Goal: Transaction & Acquisition: Subscribe to service/newsletter

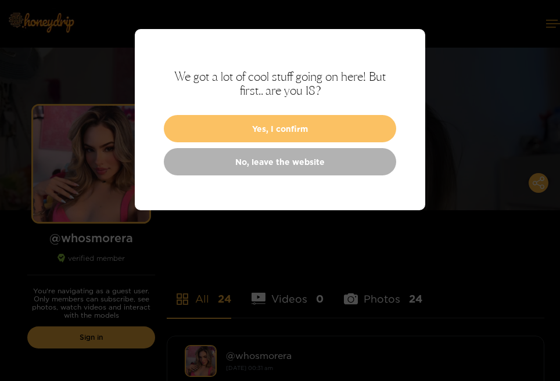
click at [303, 128] on button "Yes, I confirm" at bounding box center [280, 128] width 232 height 27
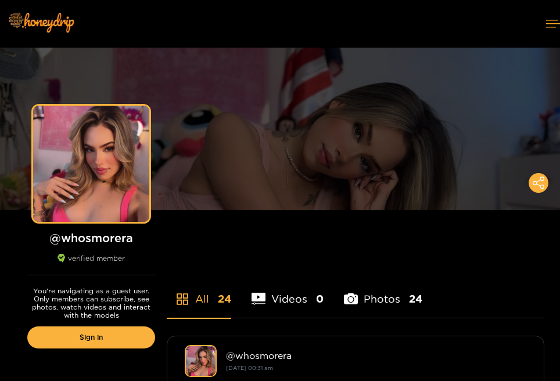
click at [303, 128] on div "Preview" at bounding box center [280, 129] width 560 height 163
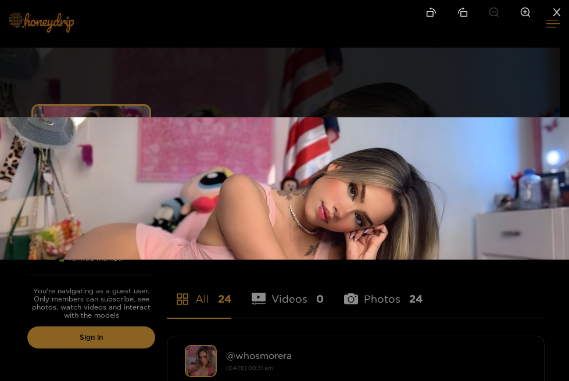
click at [303, 128] on img at bounding box center [284, 188] width 569 height 142
click at [387, 297] on div at bounding box center [284, 190] width 569 height 381
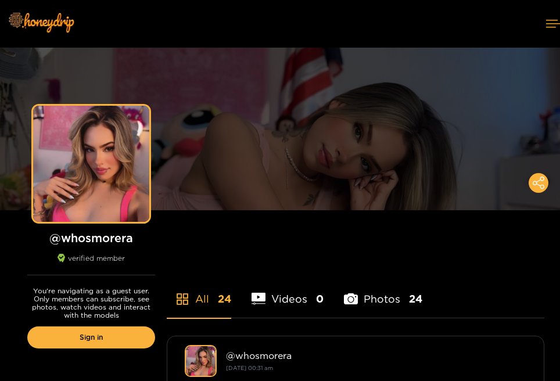
click at [387, 297] on li "Photos 24" at bounding box center [383, 292] width 78 height 52
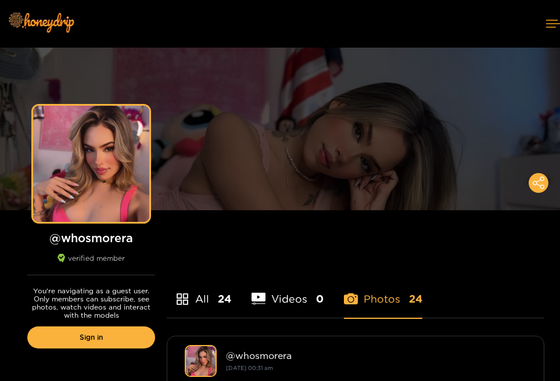
scroll to position [333, 0]
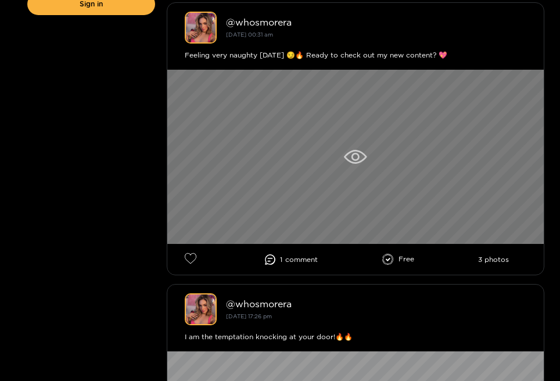
click at [352, 158] on icon at bounding box center [356, 157] width 8 height 8
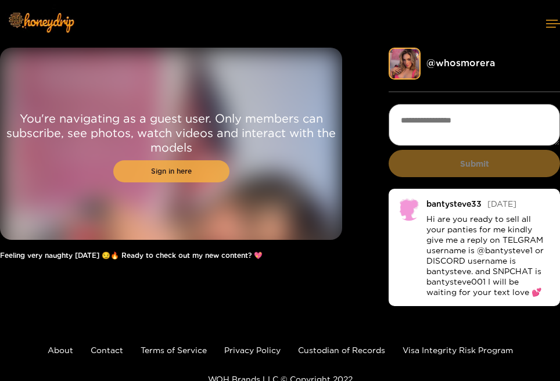
click at [153, 167] on link "Sign in here" at bounding box center [171, 171] width 116 height 22
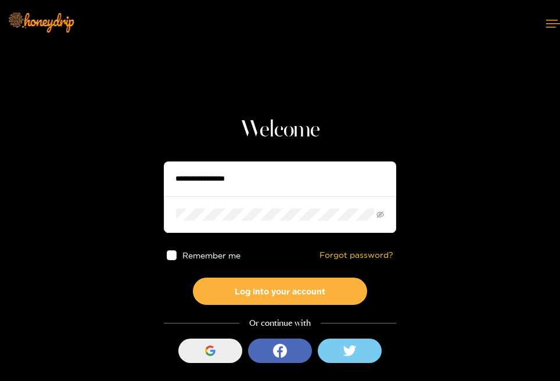
click at [218, 340] on button "Sign in with Google" at bounding box center [210, 351] width 64 height 24
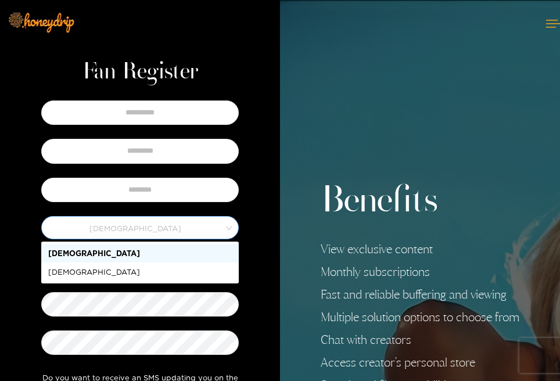
click at [141, 226] on span "Male" at bounding box center [140, 228] width 196 height 16
click at [87, 253] on div "Male" at bounding box center [140, 253] width 184 height 13
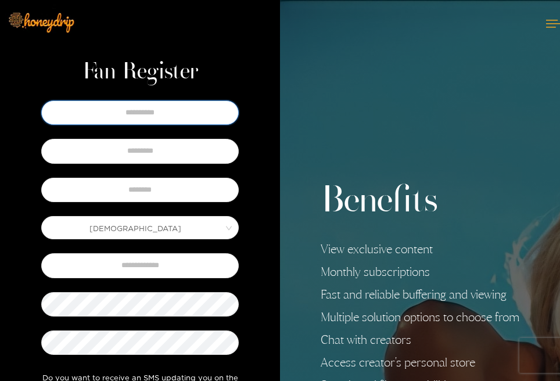
click at [147, 108] on input "text" at bounding box center [140, 113] width 198 height 24
drag, startPoint x: 118, startPoint y: 113, endPoint x: 154, endPoint y: 116, distance: 36.1
click at [154, 116] on input "**********" at bounding box center [140, 113] width 198 height 24
type input "**********"
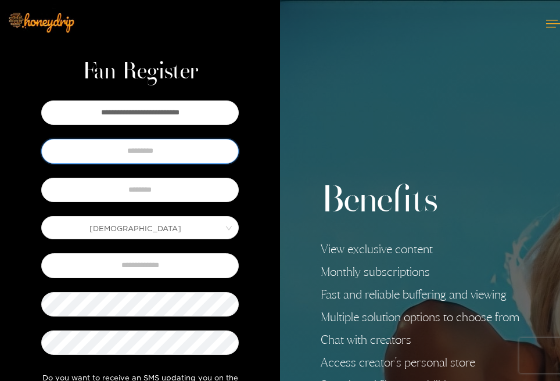
click at [155, 145] on input "text" at bounding box center [140, 151] width 198 height 24
type input "*"
type input "******"
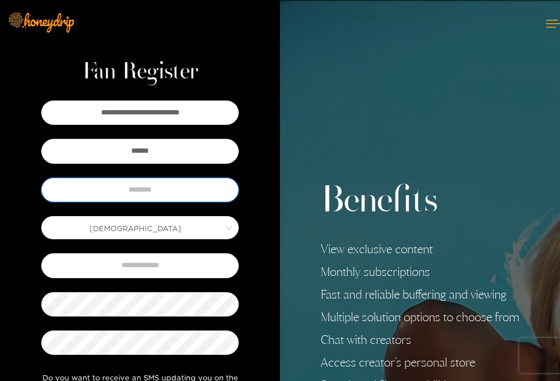
click at [146, 189] on input "text" at bounding box center [140, 190] width 198 height 24
type input "********"
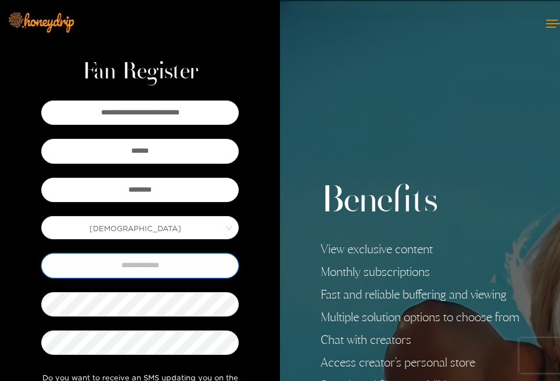
click at [157, 267] on input "text" at bounding box center [140, 265] width 198 height 24
type input "**********"
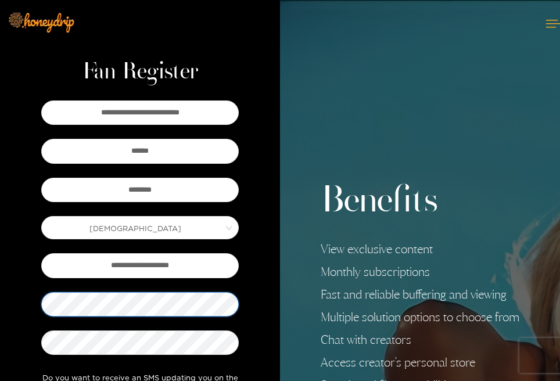
click at [164, 336] on div "**********" at bounding box center [140, 306] width 238 height 416
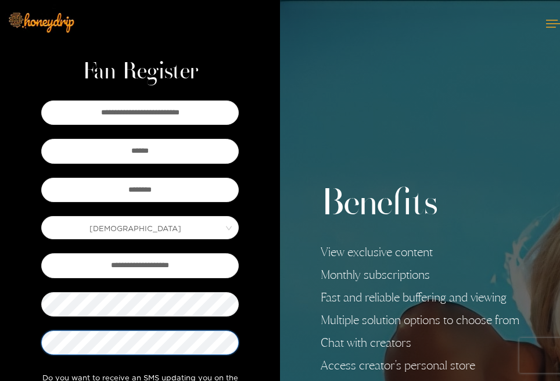
scroll to position [228, 0]
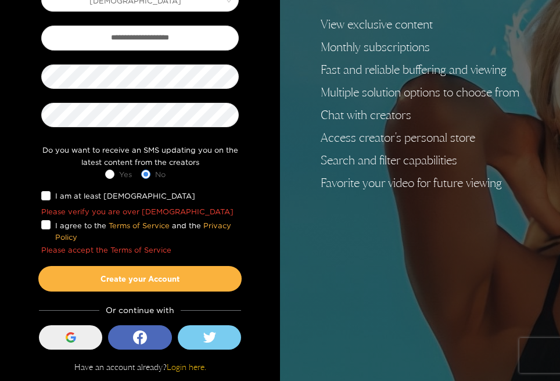
click at [83, 331] on button "Sign in with Google" at bounding box center [71, 337] width 64 height 24
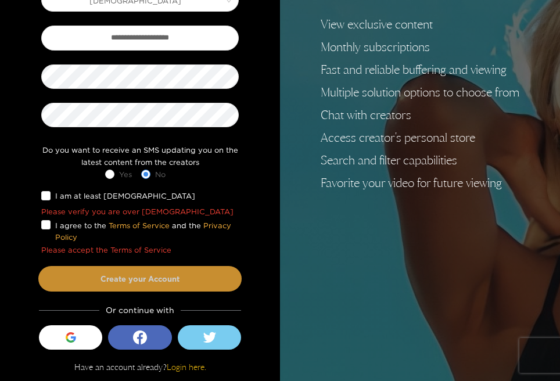
click at [144, 276] on button "Create your Account" at bounding box center [139, 279] width 203 height 26
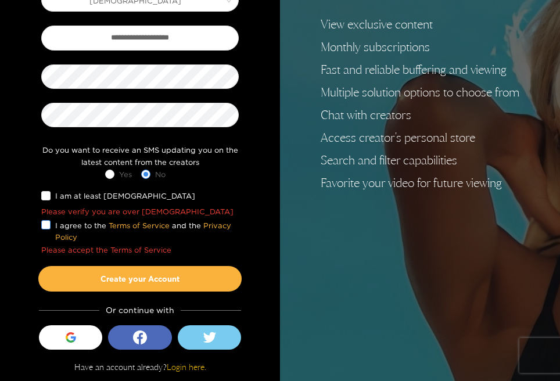
click at [51, 220] on span "I agree to the Terms of Service and the Privacy Policy" at bounding box center [145, 232] width 188 height 24
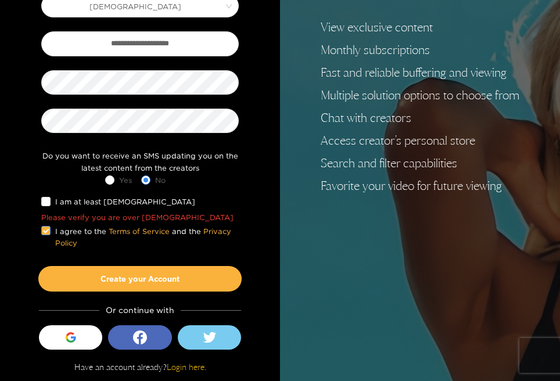
scroll to position [222, 0]
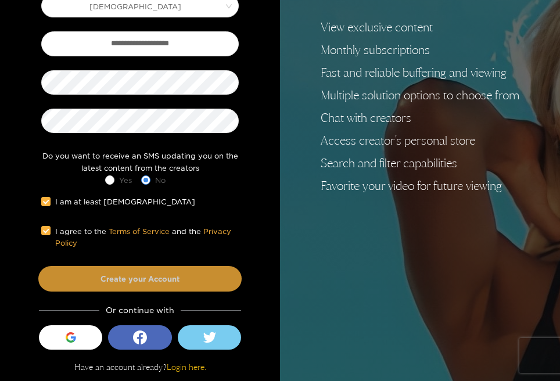
click at [93, 274] on button "Create your Account" at bounding box center [139, 279] width 203 height 26
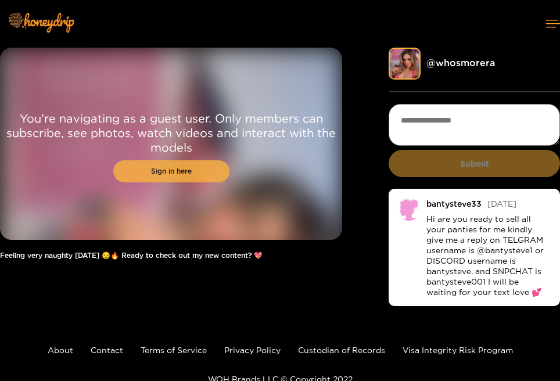
click at [216, 177] on link "Sign in here" at bounding box center [171, 171] width 116 height 22
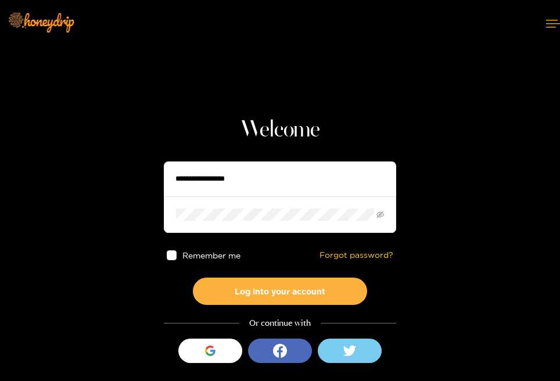
type input "********"
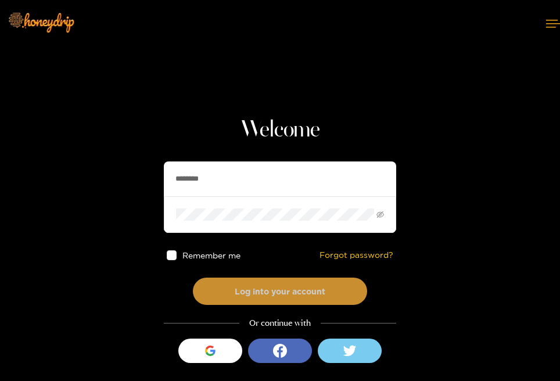
click at [227, 284] on button "Log into your account" at bounding box center [280, 291] width 174 height 27
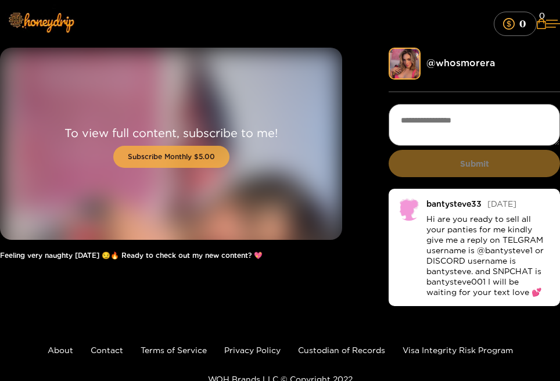
click at [181, 157] on button "Subscribe Monthly $5.00" at bounding box center [171, 157] width 116 height 22
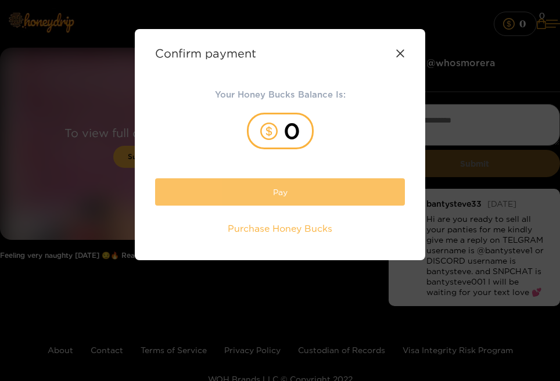
click at [238, 189] on button "Pay" at bounding box center [280, 191] width 250 height 27
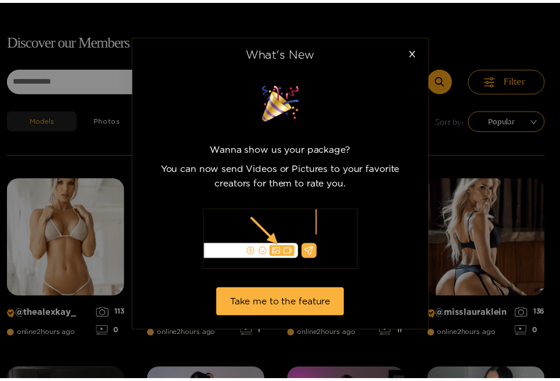
scroll to position [74, 0]
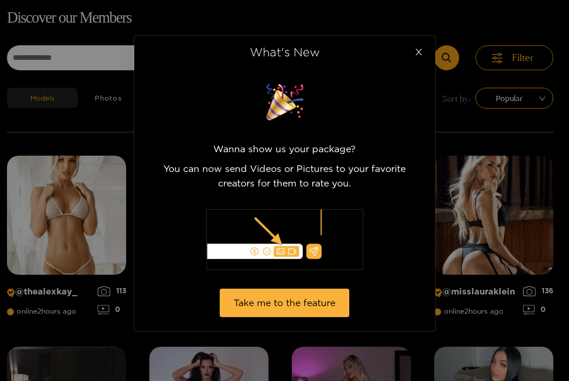
click at [421, 51] on icon "close" at bounding box center [418, 52] width 9 height 9
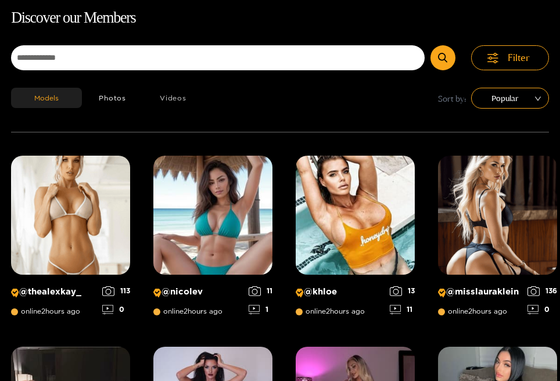
click at [161, 99] on button "Videos" at bounding box center [173, 98] width 60 height 20
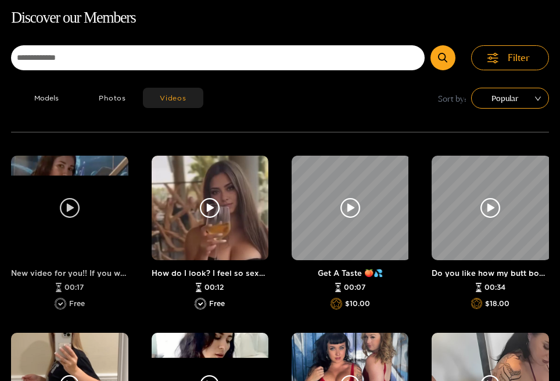
click at [70, 183] on div at bounding box center [69, 208] width 117 height 105
